Goal: Information Seeking & Learning: Learn about a topic

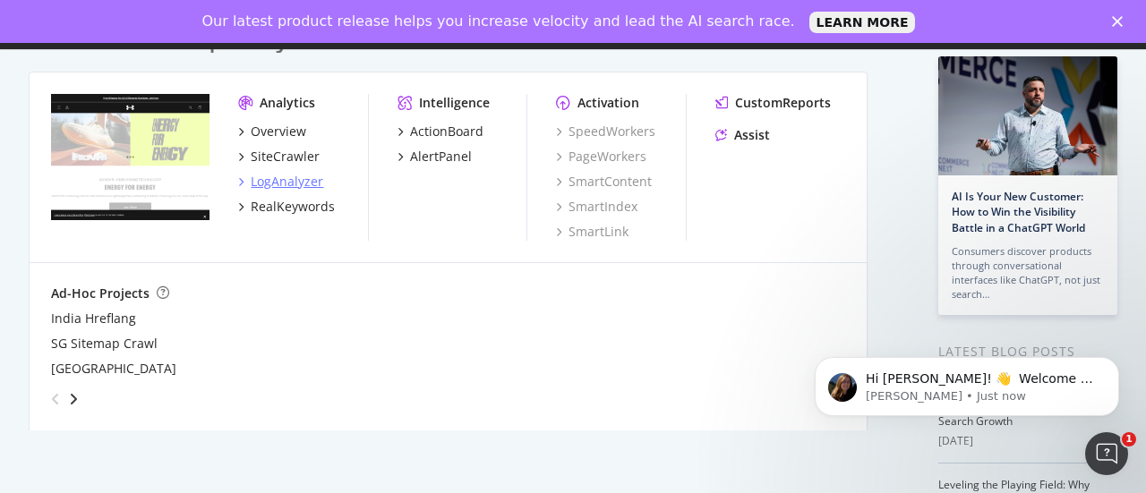
scroll to position [92, 0]
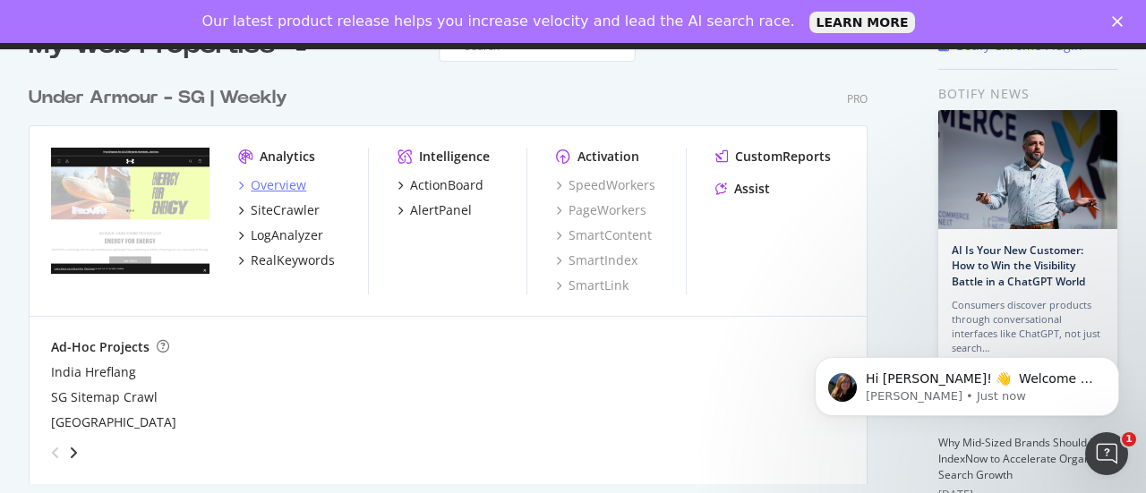
click at [269, 181] on div "Overview" at bounding box center [278, 185] width 55 height 18
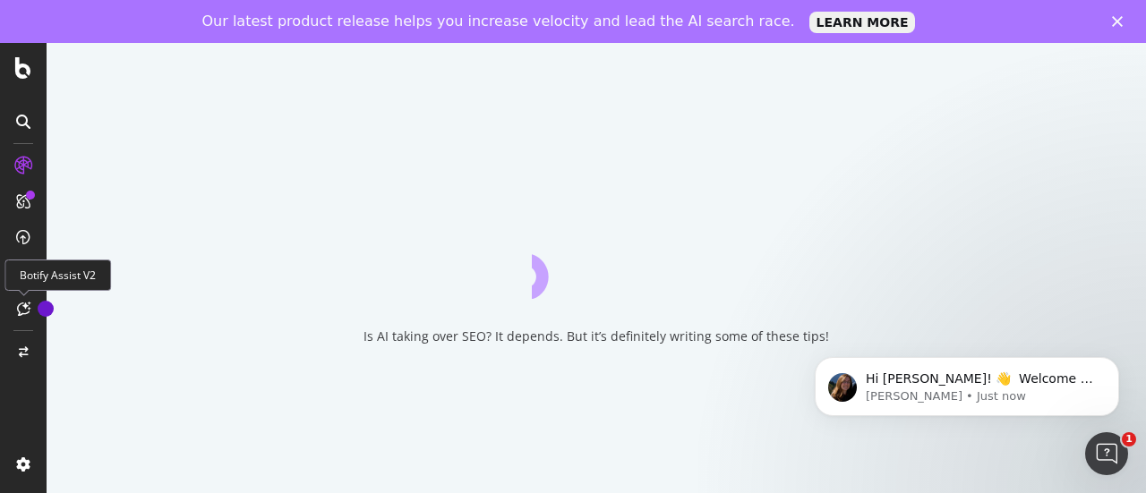
click at [23, 315] on icon at bounding box center [23, 309] width 13 height 14
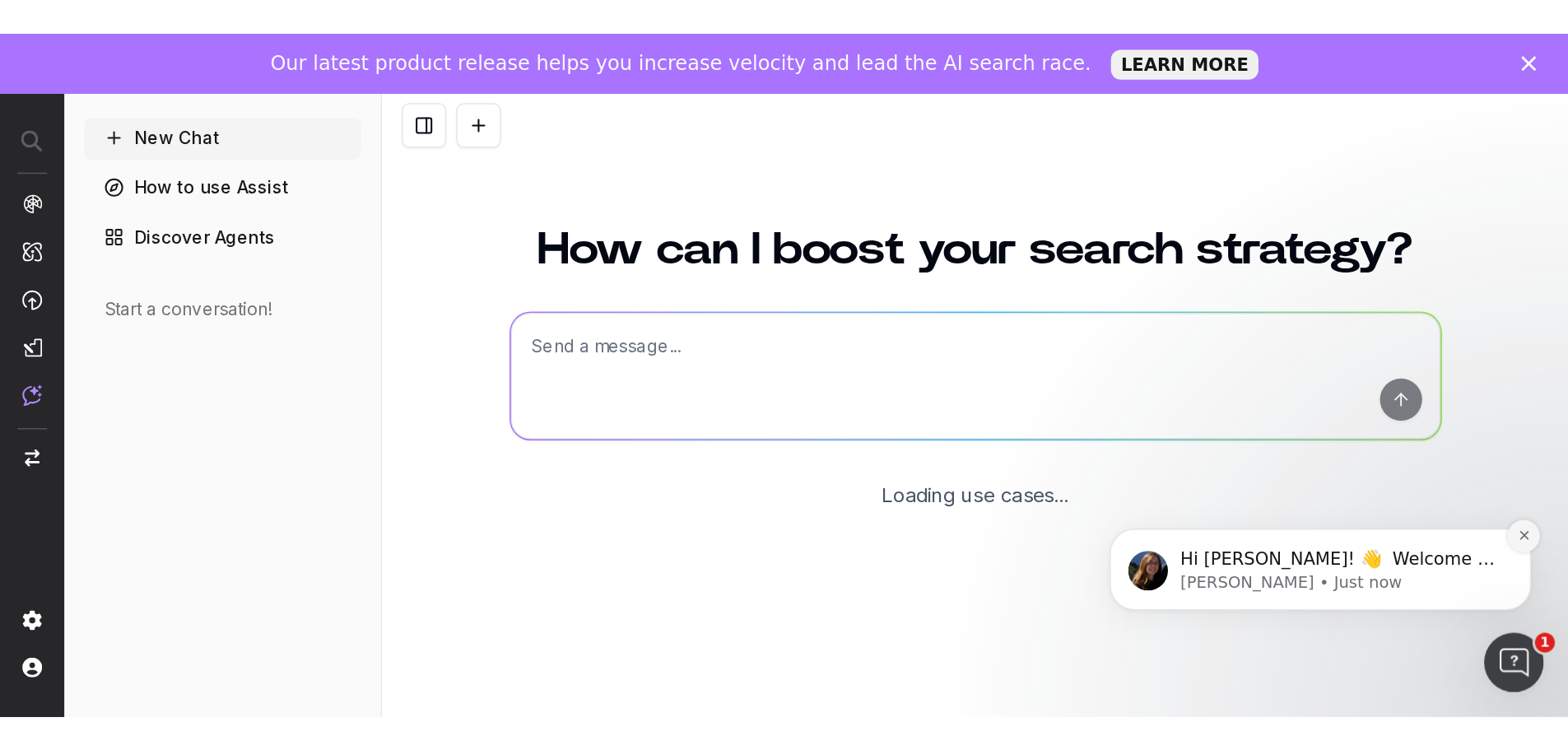
scroll to position [170, 0]
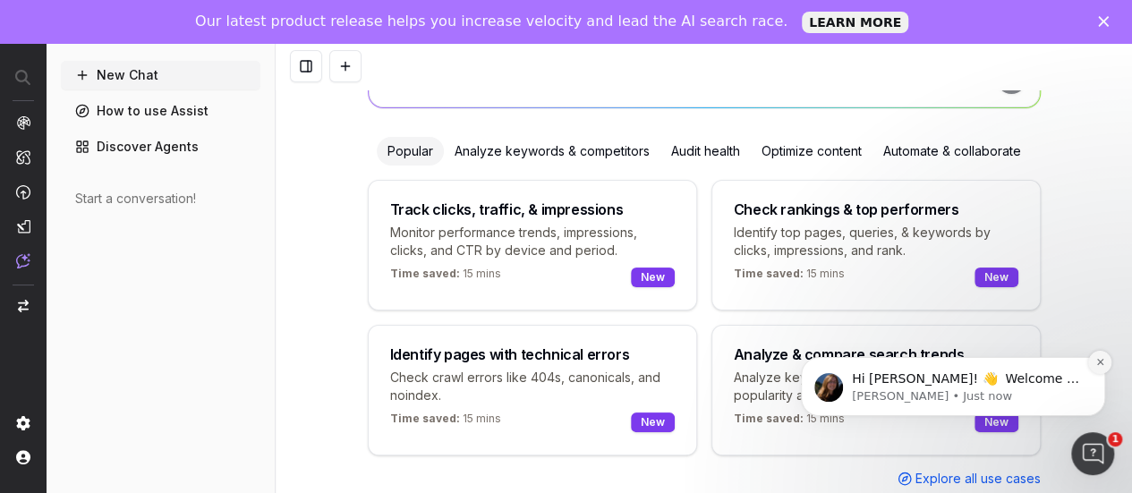
click at [1102, 364] on icon "Dismiss notification" at bounding box center [1099, 362] width 6 height 6
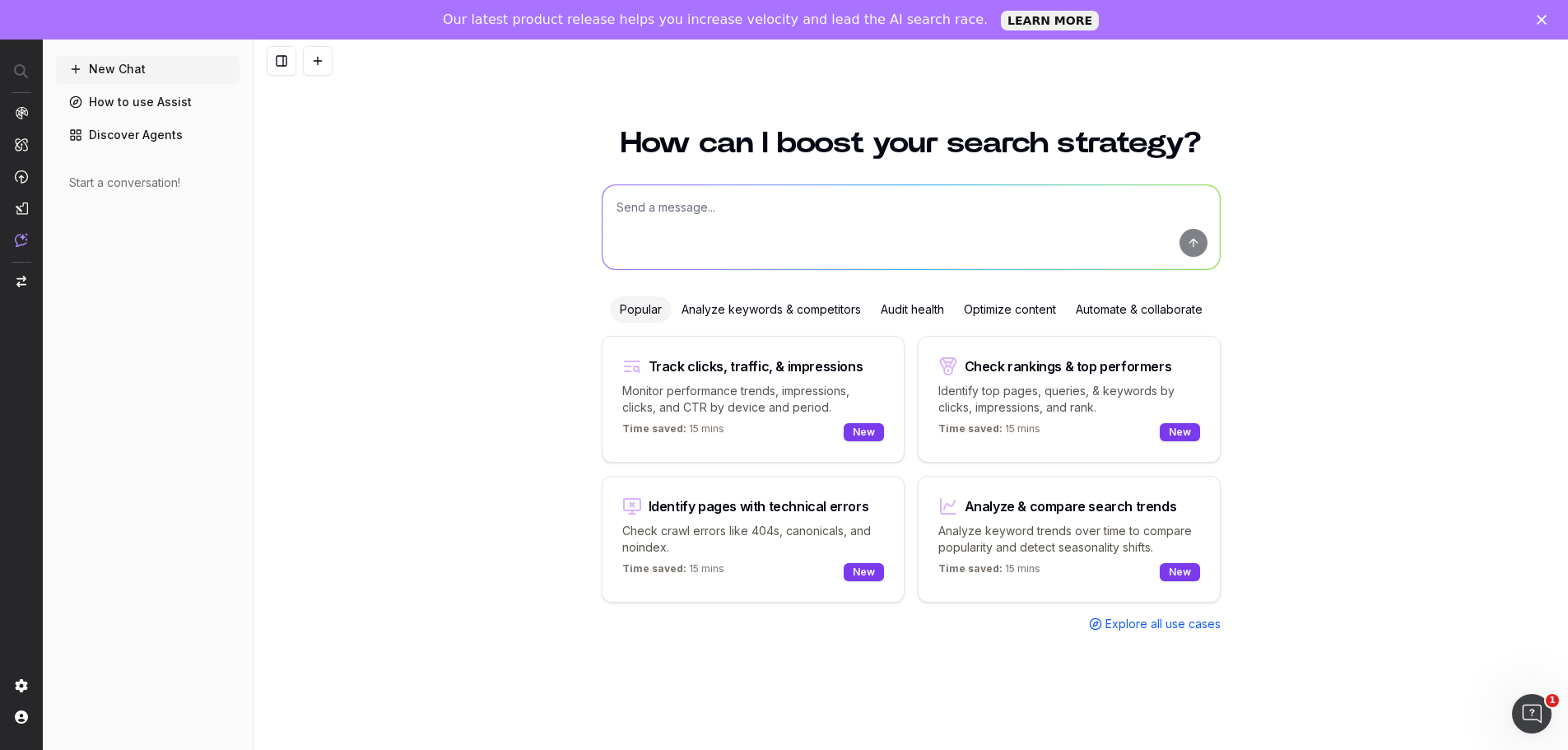
scroll to position [0, 0]
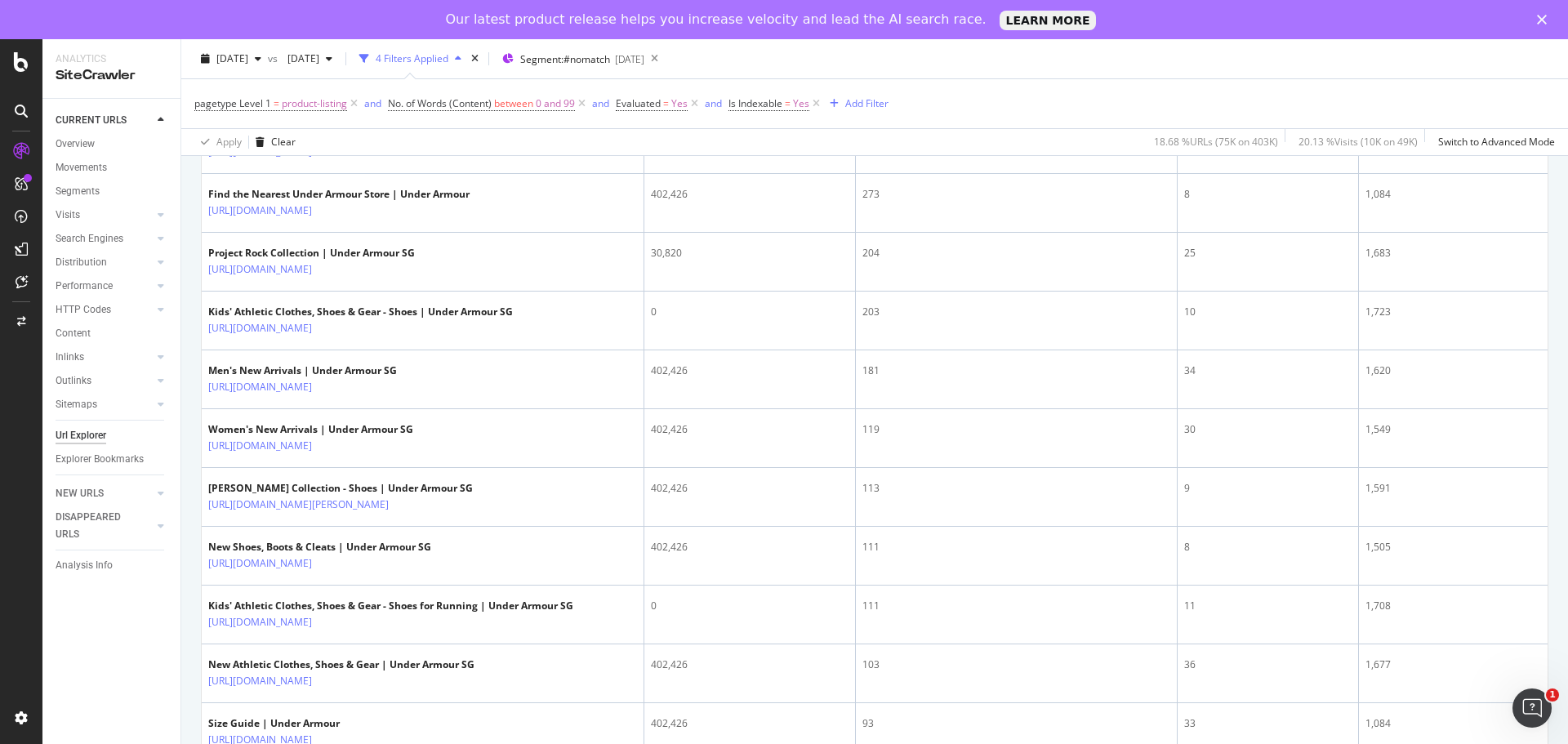
scroll to position [461, 0]
